Goal: Task Accomplishment & Management: Complete application form

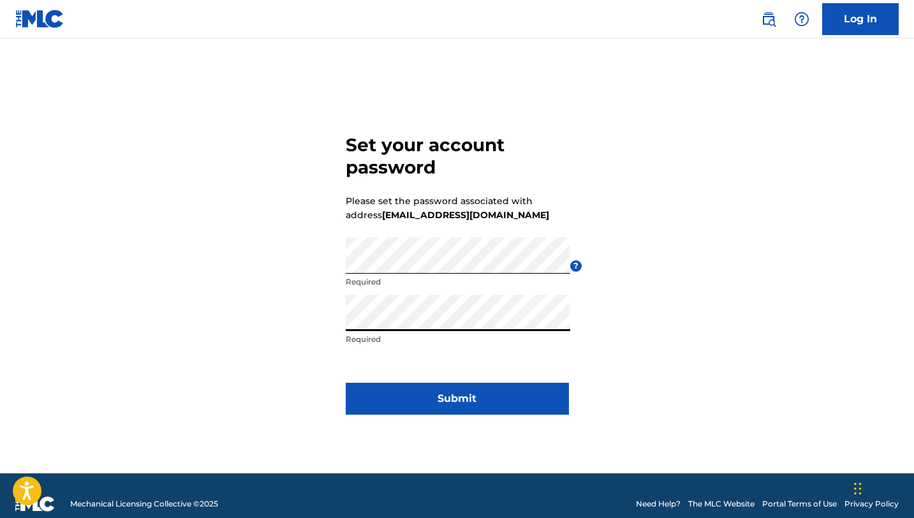
click at [449, 398] on button "Submit" at bounding box center [457, 399] width 223 height 32
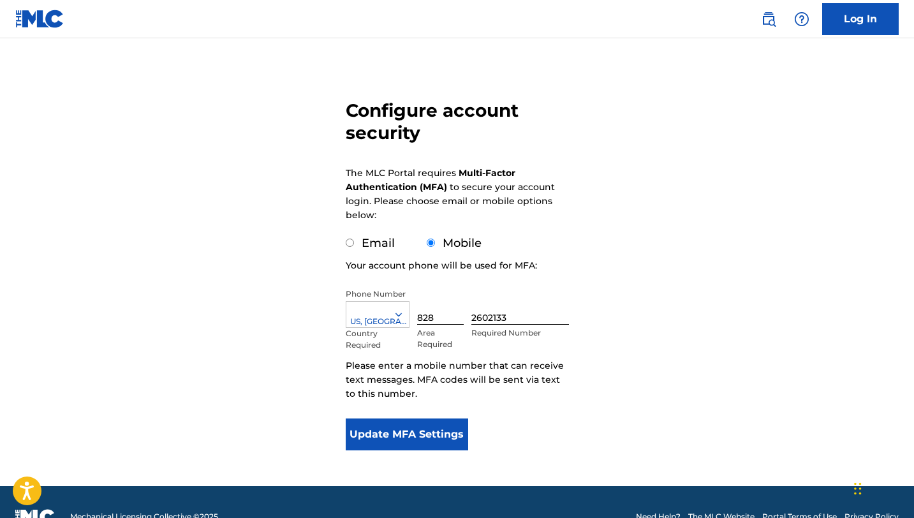
scroll to position [96, 0]
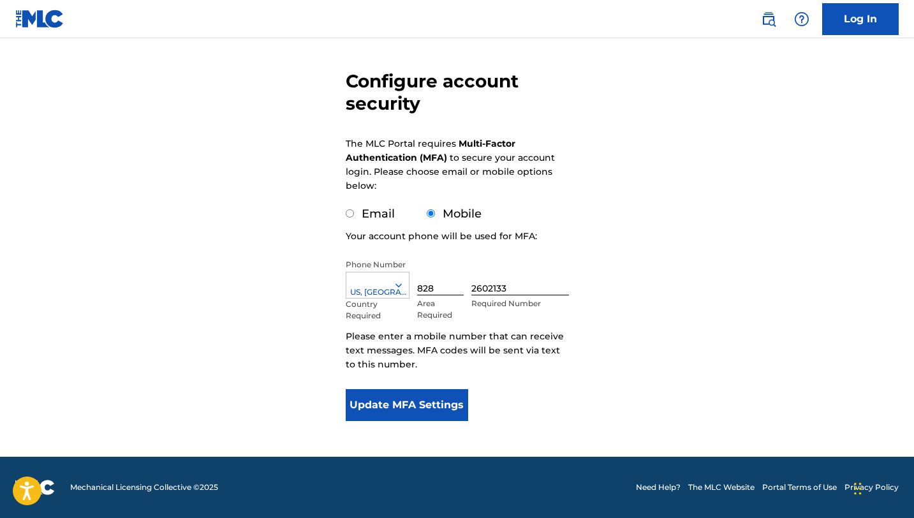
click at [438, 410] on button "Update MFA Settings" at bounding box center [407, 405] width 123 height 32
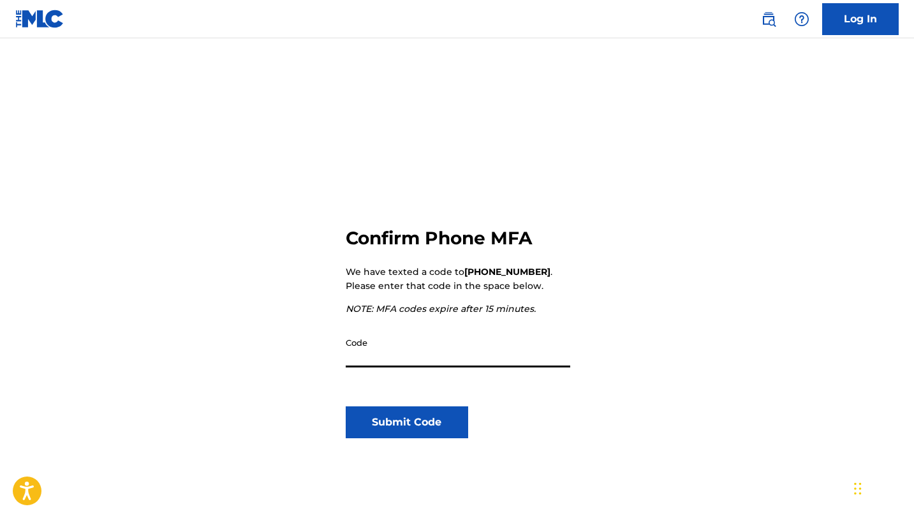
click at [410, 352] on input "Code" at bounding box center [458, 349] width 225 height 36
type input "126039"
click at [429, 428] on button "Submit Code" at bounding box center [407, 423] width 123 height 32
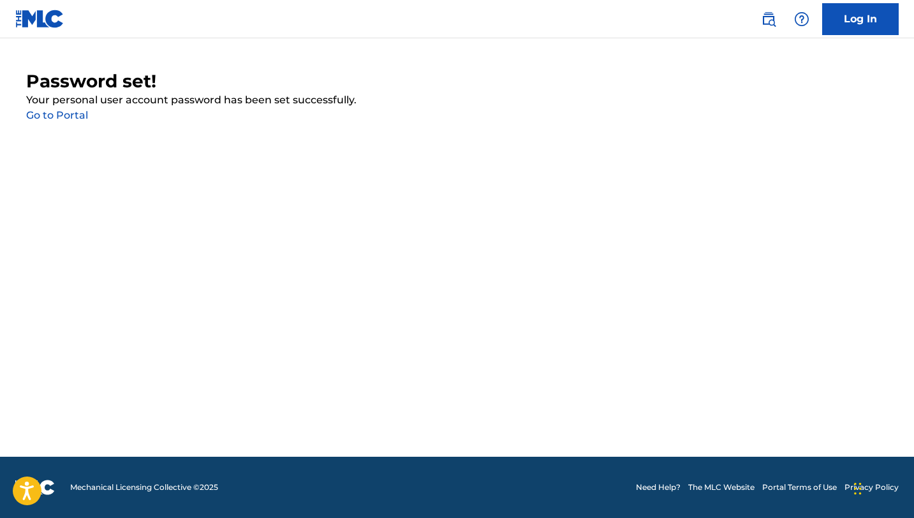
click at [54, 114] on link "Go to Portal" at bounding box center [57, 115] width 62 height 12
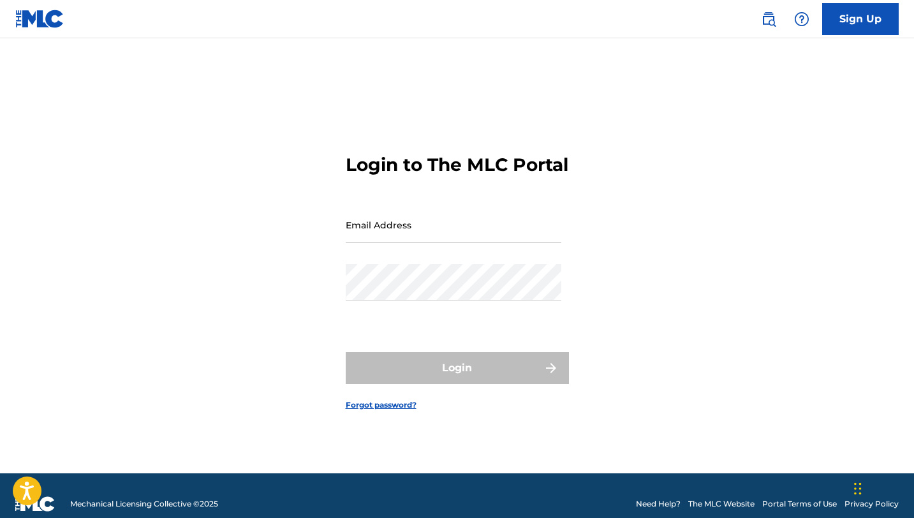
click at [364, 237] on input "Email Address" at bounding box center [454, 225] width 216 height 36
type input "[EMAIL_ADDRESS][DOMAIN_NAME]"
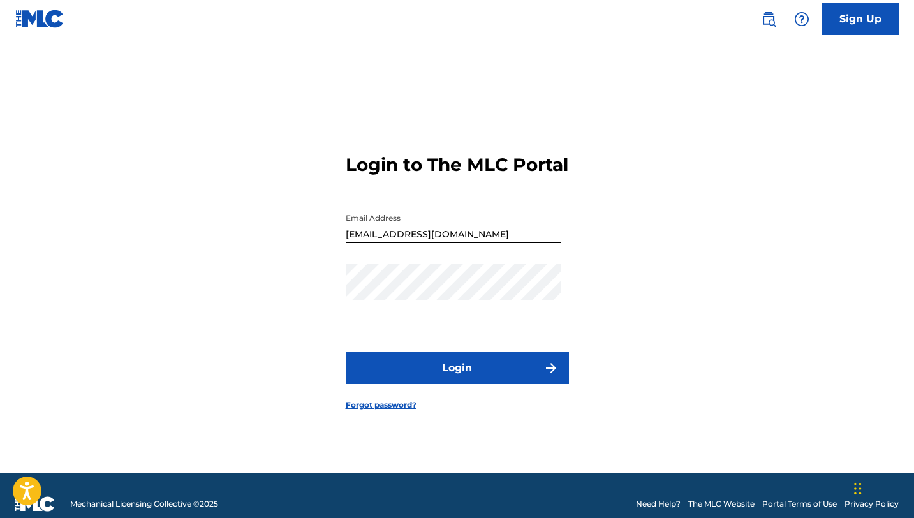
click at [466, 384] on button "Login" at bounding box center [457, 368] width 223 height 32
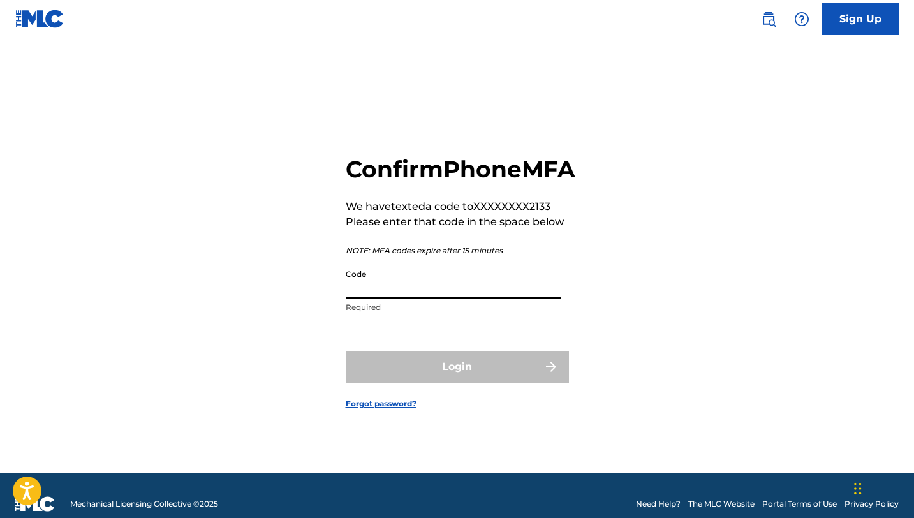
click at [472, 299] on input "Code" at bounding box center [454, 281] width 216 height 36
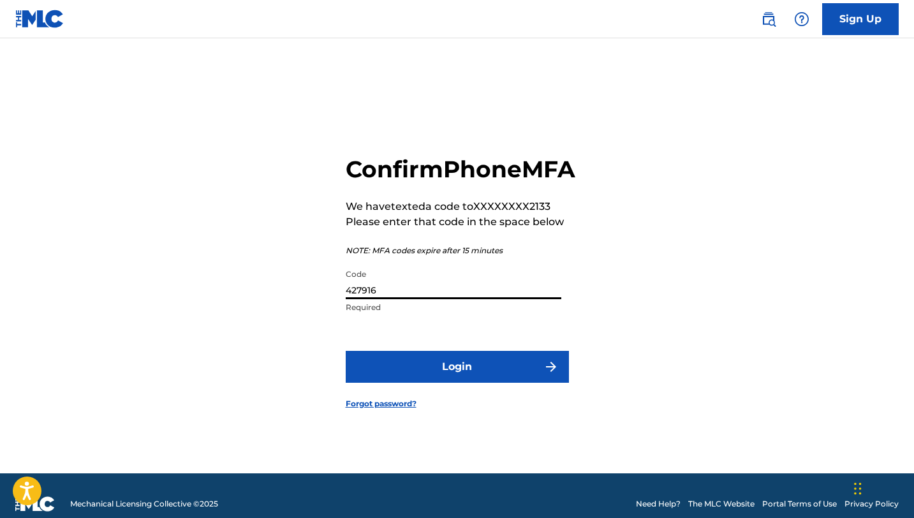
type input "427916"
click at [469, 383] on button "Login" at bounding box center [457, 367] width 223 height 32
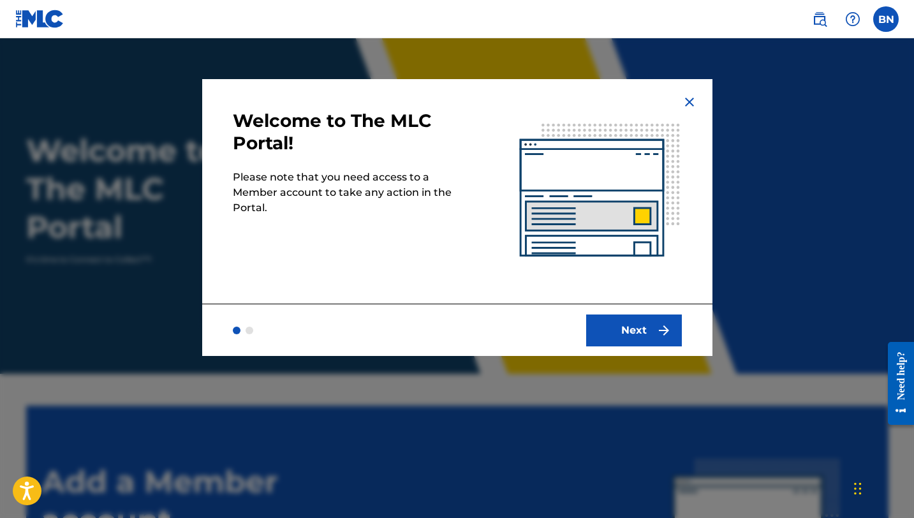
click at [620, 332] on button "Next" at bounding box center [634, 331] width 96 height 32
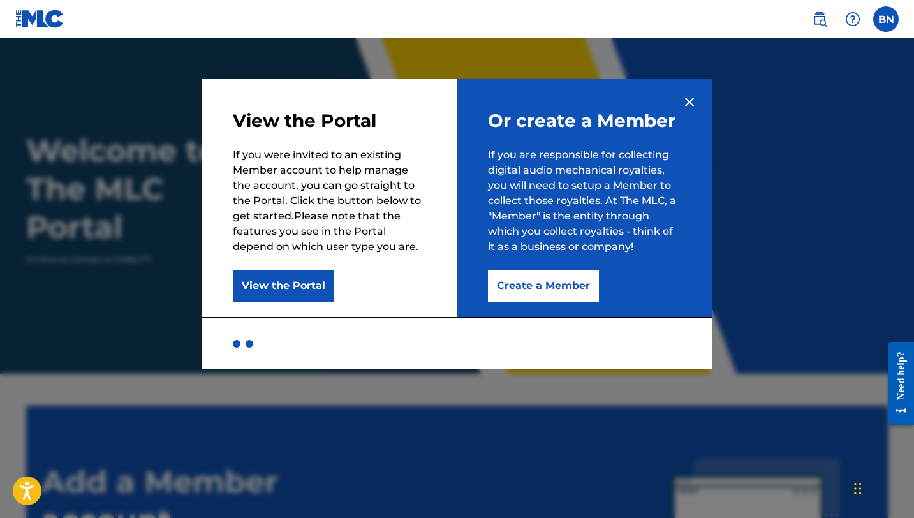
click at [555, 285] on button "Create a Member" at bounding box center [543, 286] width 111 height 32
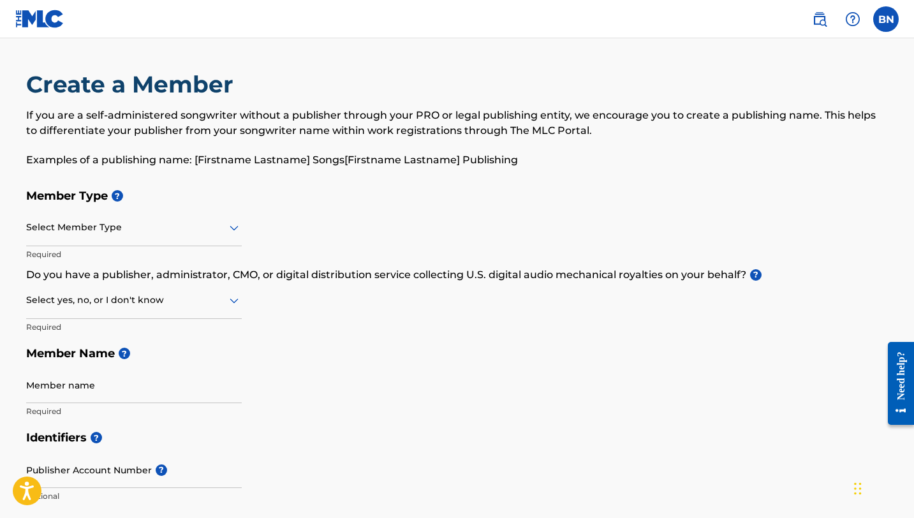
click at [228, 228] on icon at bounding box center [234, 227] width 15 height 15
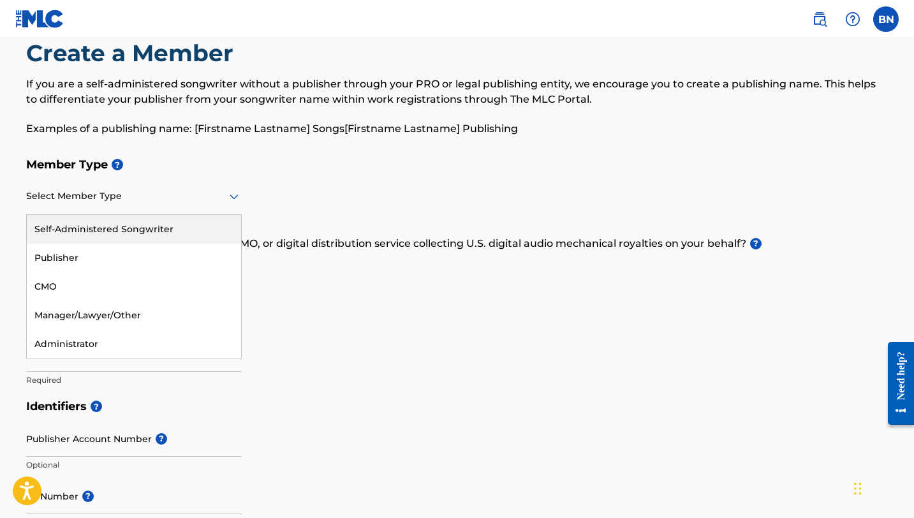
scroll to position [34, 0]
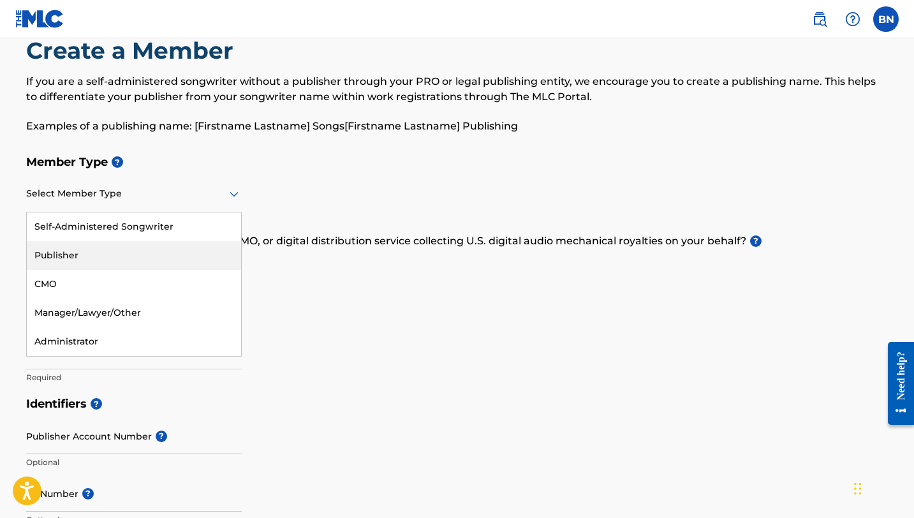
click at [157, 249] on div "Publisher" at bounding box center [134, 255] width 214 height 29
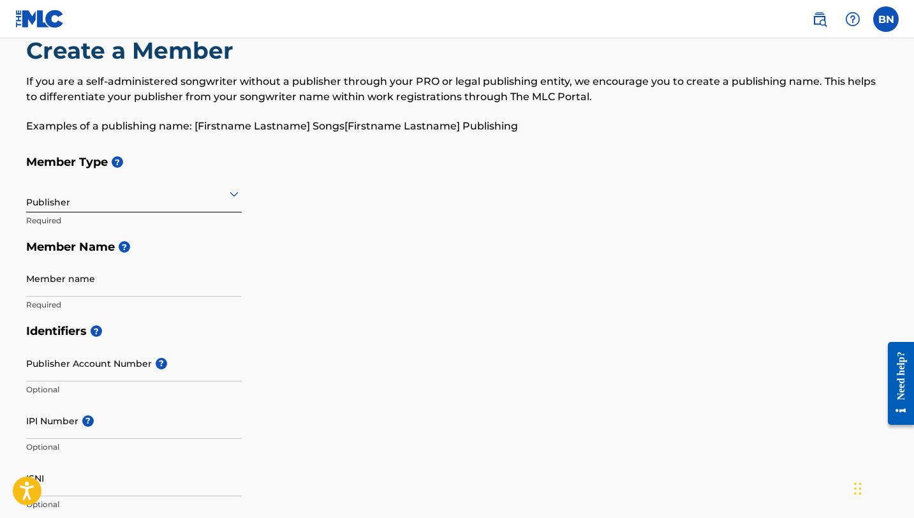
click at [207, 195] on div at bounding box center [134, 194] width 216 height 16
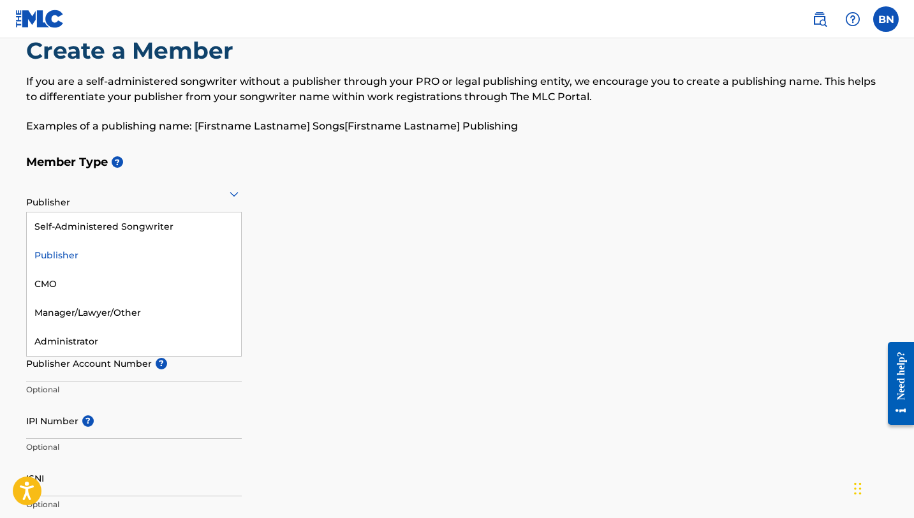
click at [81, 257] on div "Publisher" at bounding box center [134, 255] width 214 height 29
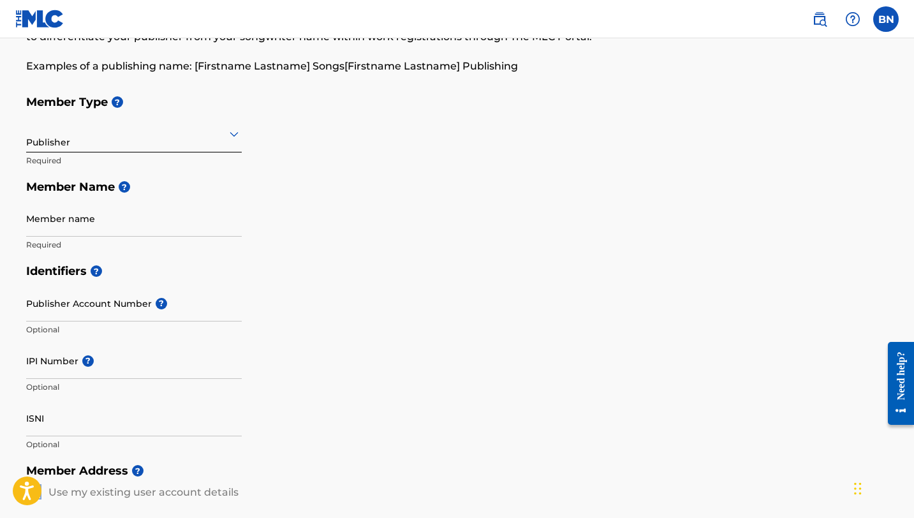
scroll to position [95, 0]
click at [370, 221] on div "Member Type ? Publisher Required Member Name ? Member name Required" at bounding box center [457, 171] width 863 height 169
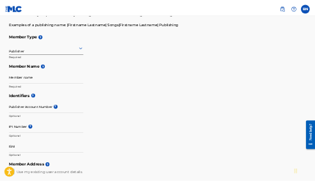
scroll to position [0, 0]
